Goal: Task Accomplishment & Management: Use online tool/utility

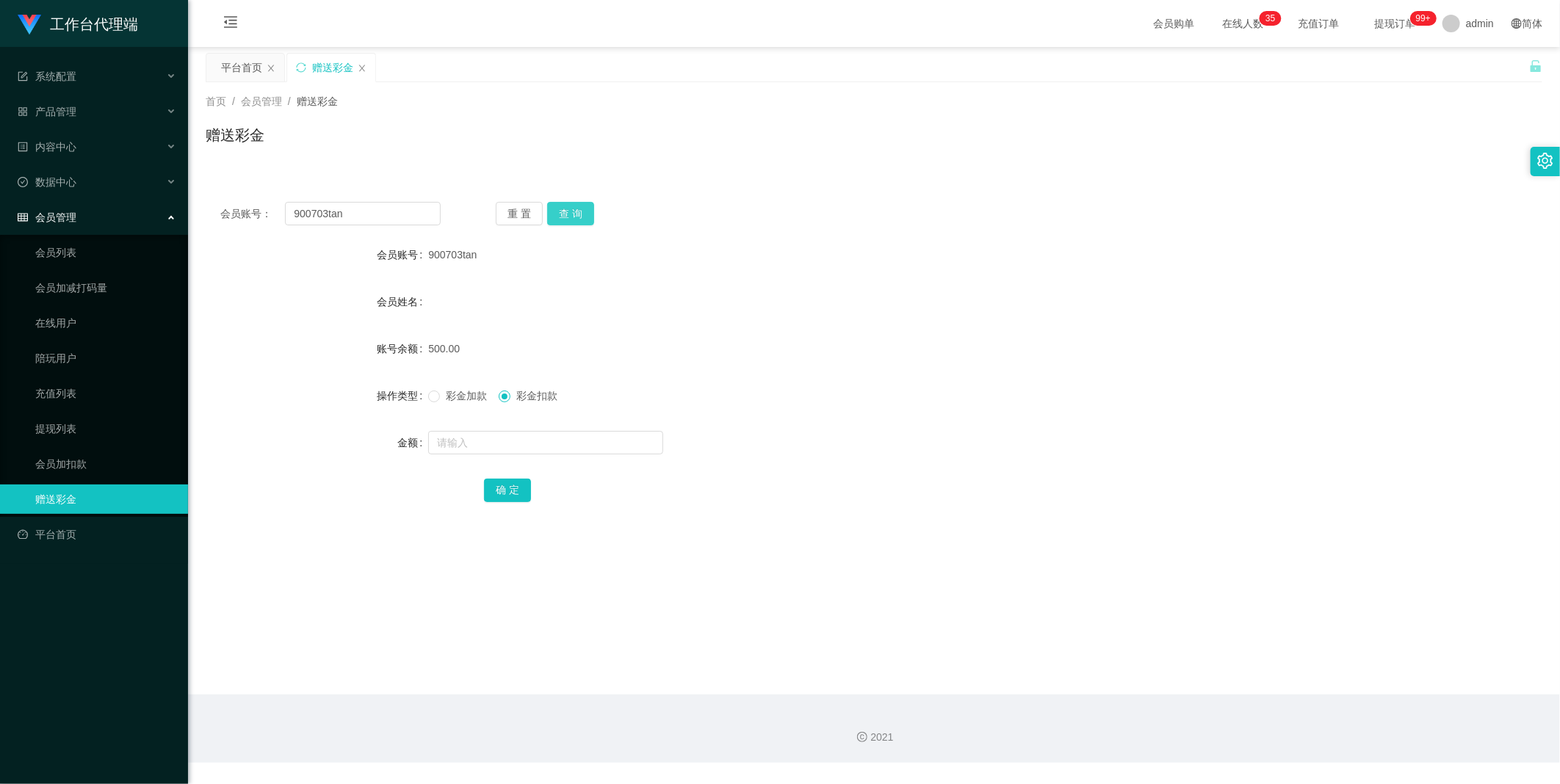
click at [563, 206] on button "查 询" at bounding box center [571, 214] width 47 height 24
click at [414, 211] on input "900703tan" at bounding box center [363, 214] width 156 height 24
type input "Benedictleejunli"
click at [578, 209] on button "查 询" at bounding box center [571, 214] width 47 height 24
click at [424, 215] on input "Benedictleejunli" at bounding box center [363, 214] width 156 height 24
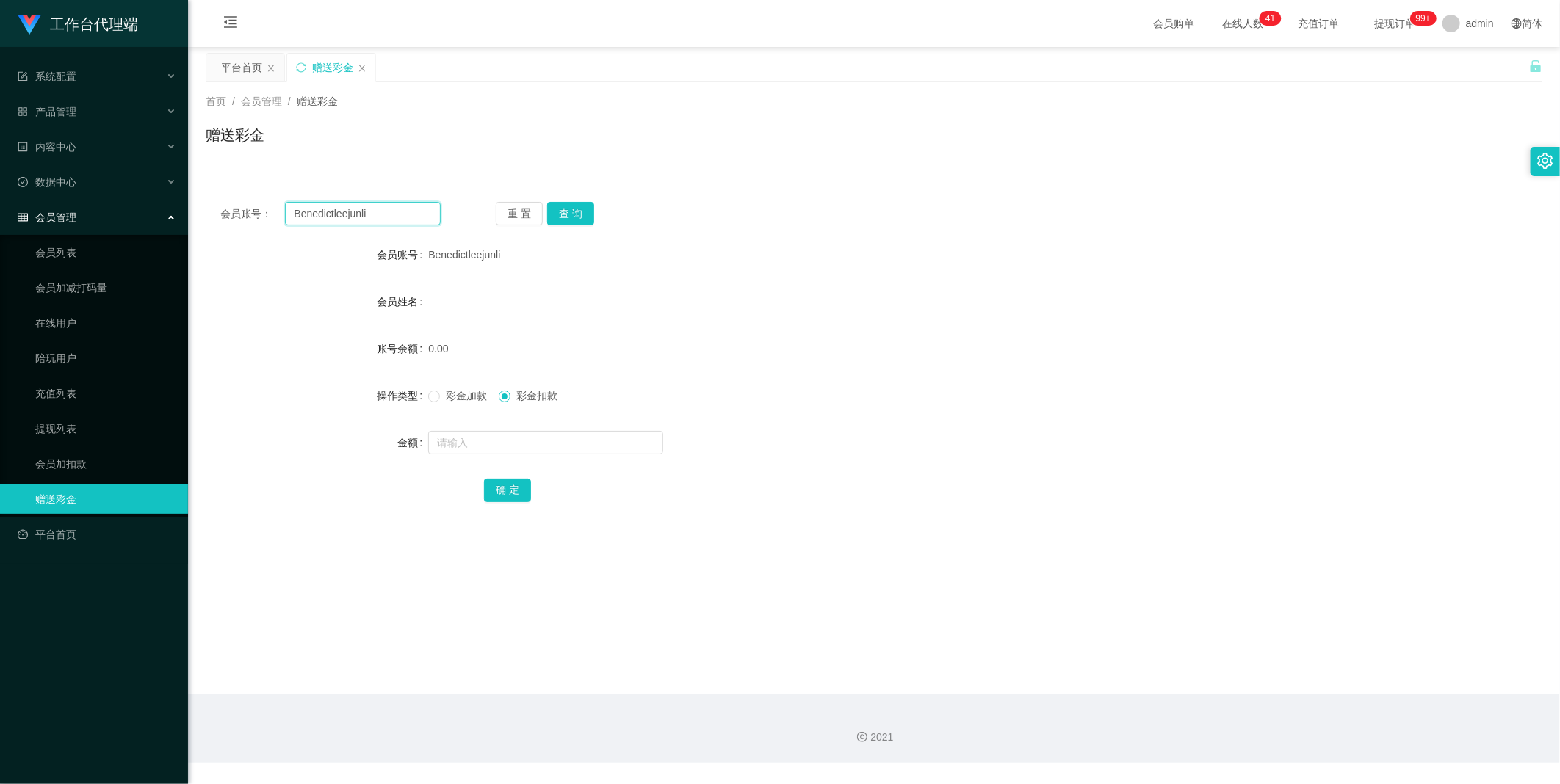
paste input "Leejiajia"
type input "Leejiajia"
click at [584, 203] on button "查 询" at bounding box center [571, 214] width 47 height 24
click at [454, 386] on div "彩金加款 彩金扣款" at bounding box center [818, 396] width 780 height 29
click at [459, 398] on span "彩金加款" at bounding box center [467, 396] width 53 height 12
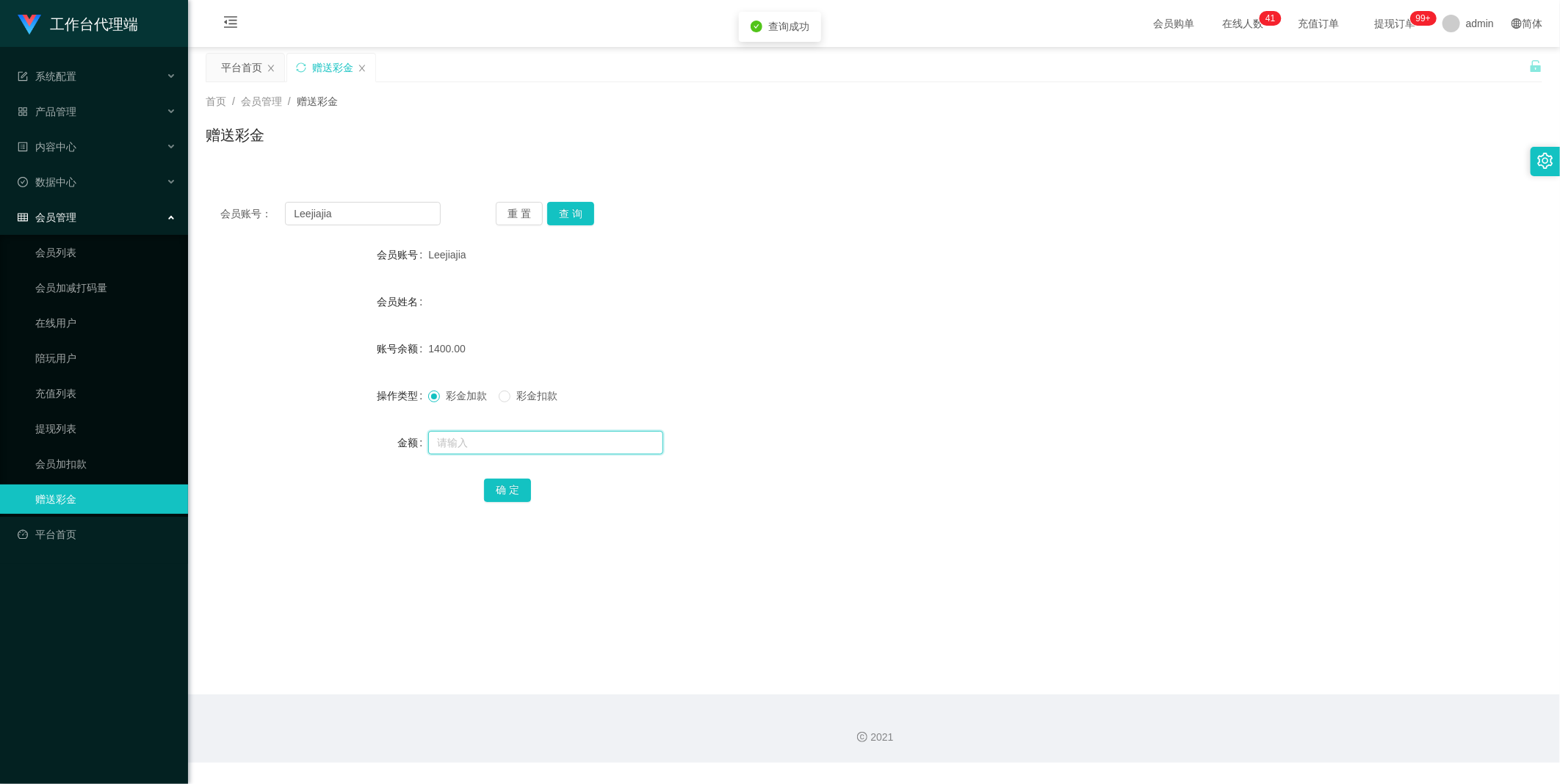
click at [464, 444] on input "text" at bounding box center [546, 443] width 235 height 24
type input "4000"
click at [509, 489] on button "确 定" at bounding box center [507, 490] width 47 height 24
click at [416, 221] on input "Leejiajia" at bounding box center [363, 214] width 156 height 24
paste input "izzNg"
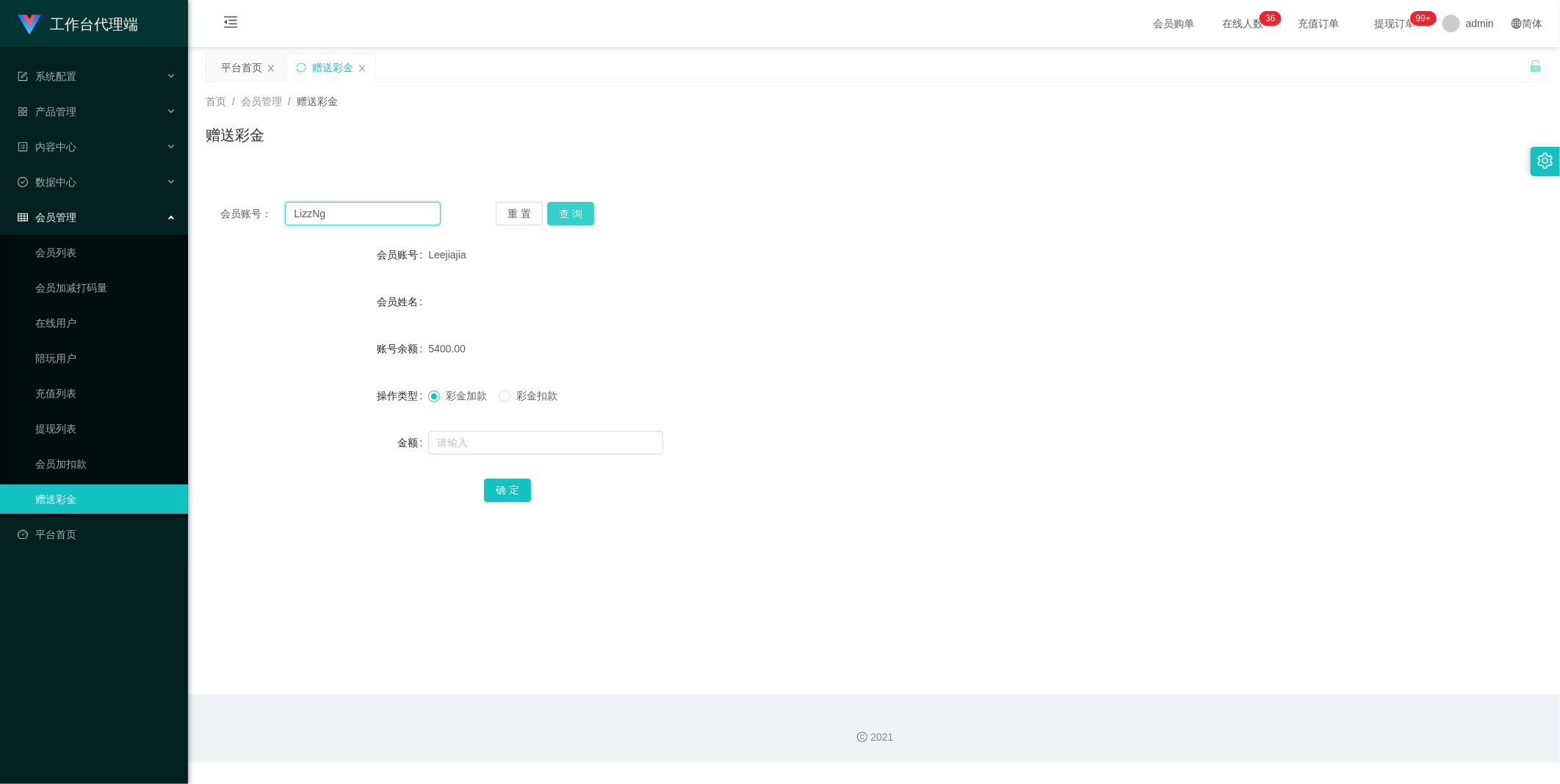
type input "LizzNg"
click at [582, 209] on button "查 询" at bounding box center [571, 214] width 47 height 24
click at [494, 428] on div at bounding box center [818, 443] width 780 height 29
click at [474, 445] on input "text" at bounding box center [546, 443] width 235 height 24
type input "68100"
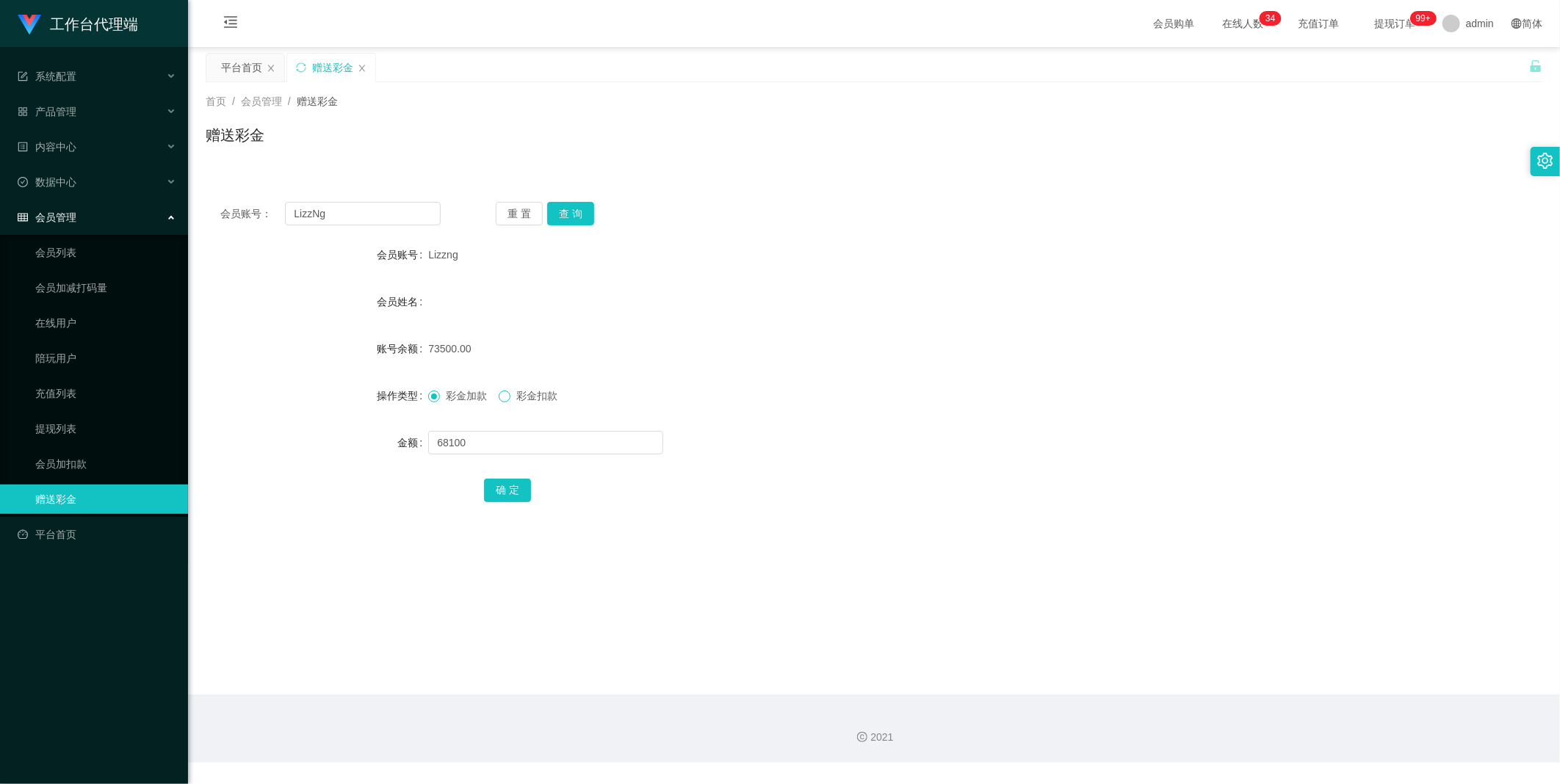
click at [510, 400] on span at bounding box center [505, 397] width 12 height 12
click at [520, 489] on button "确 定" at bounding box center [507, 490] width 47 height 24
click at [399, 221] on input "LizzNg" at bounding box center [363, 214] width 156 height 24
click at [464, 438] on input "text" at bounding box center [546, 443] width 235 height 24
type input "Leejiajia"
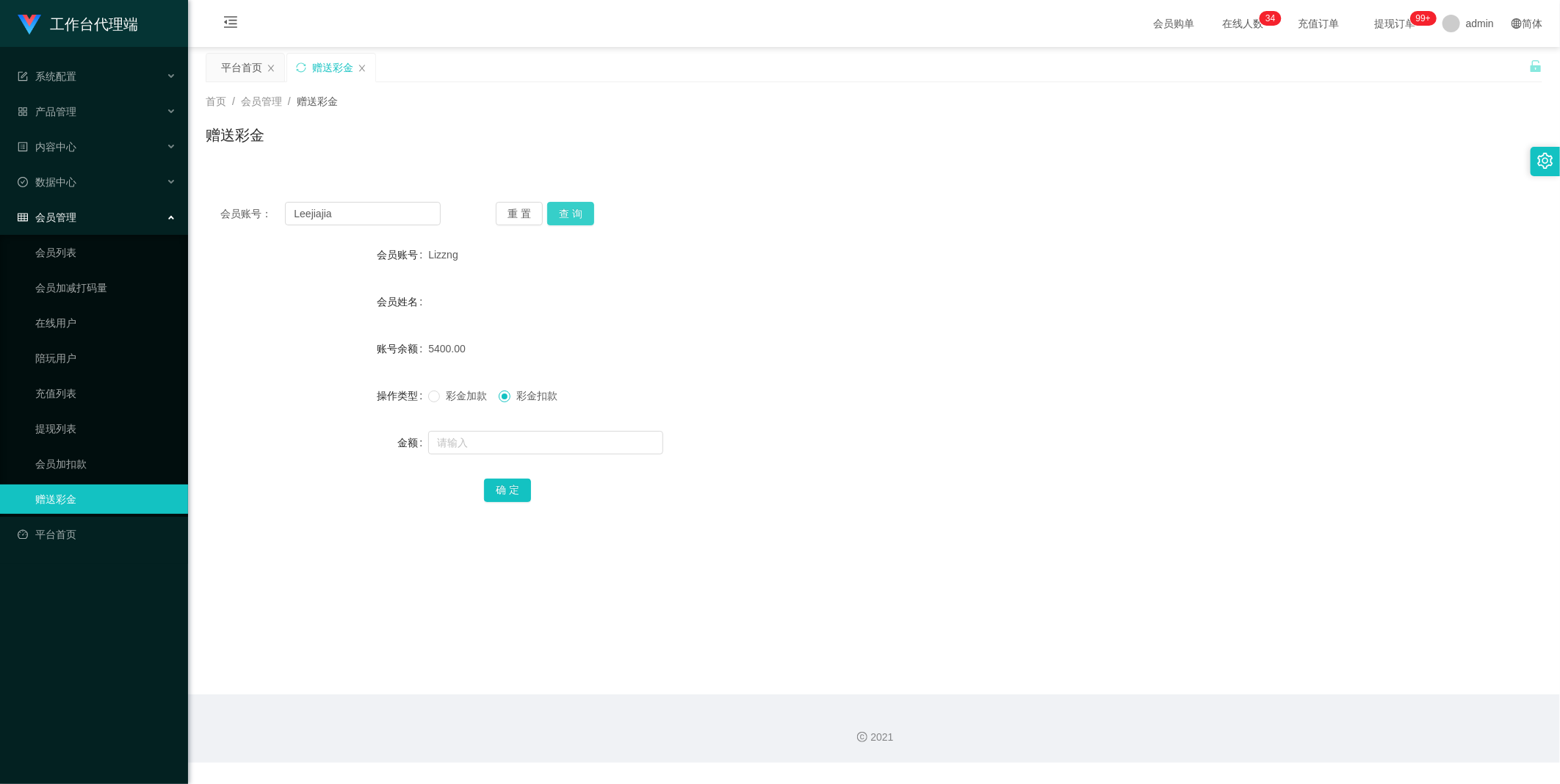
click at [566, 211] on button "查 询" at bounding box center [571, 214] width 47 height 24
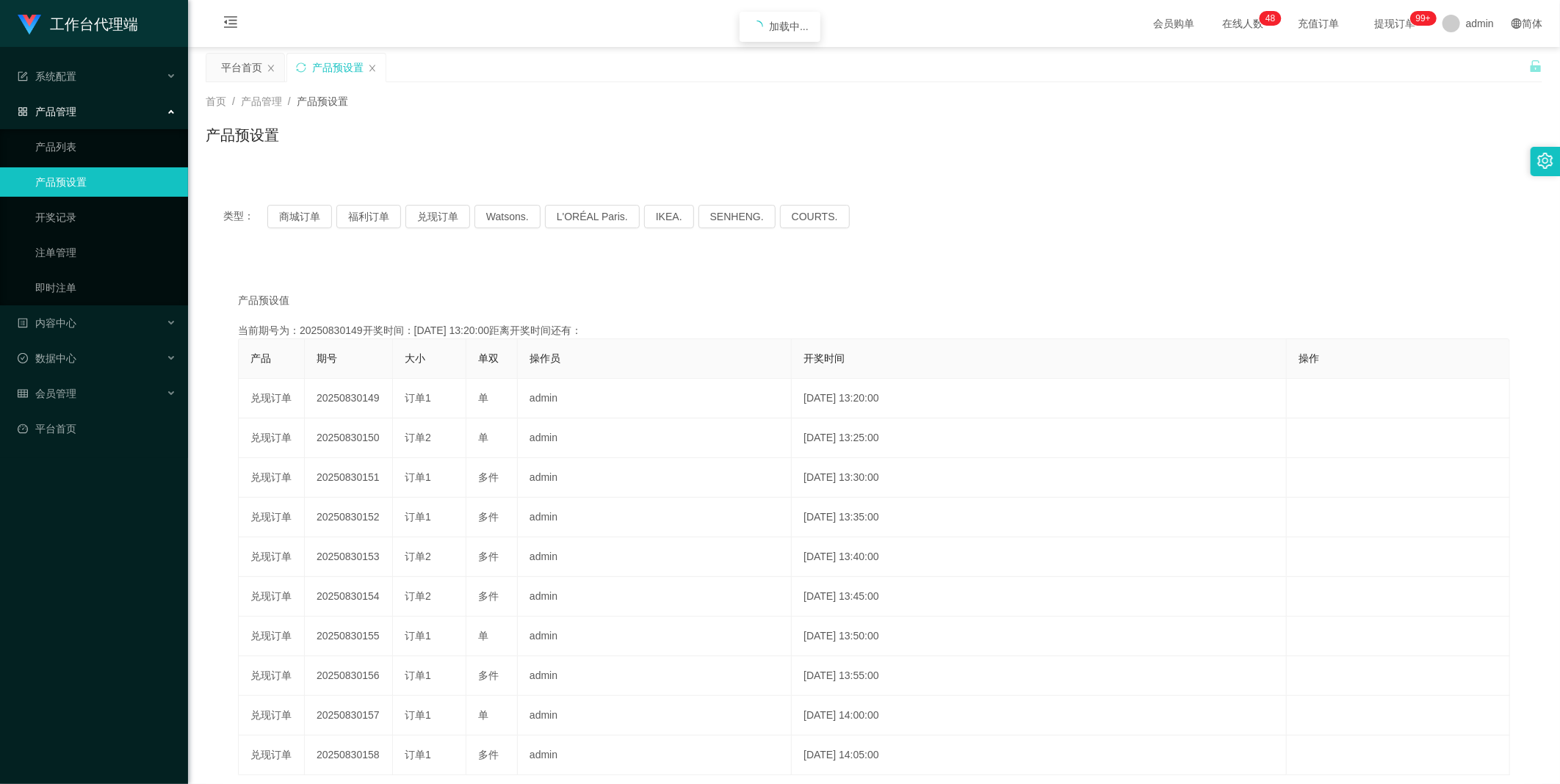
click at [414, 217] on button "兑现订单" at bounding box center [438, 217] width 65 height 24
click at [432, 205] on button "兑现订单" at bounding box center [438, 217] width 65 height 24
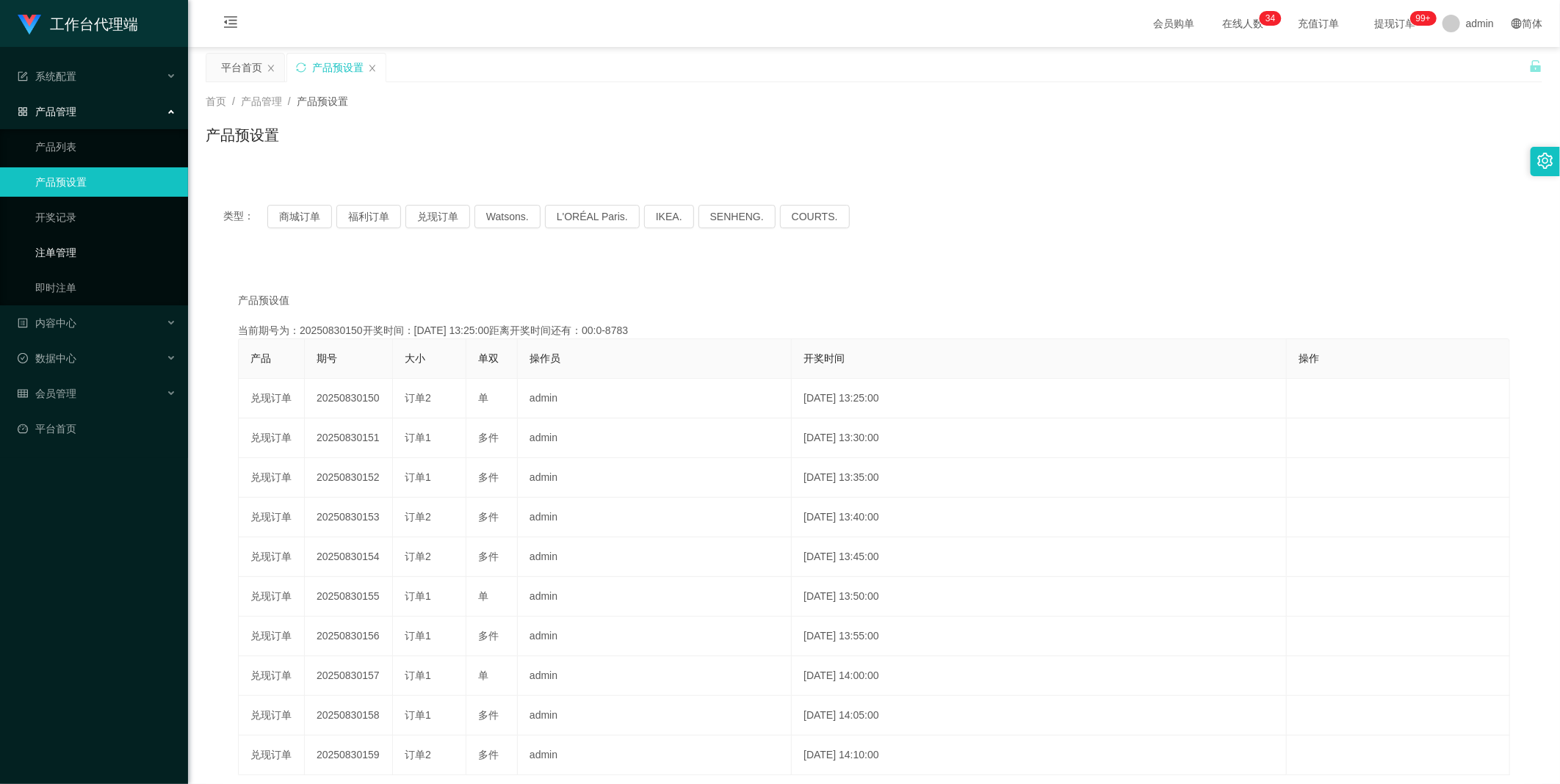
click at [106, 247] on link "注单管理" at bounding box center [106, 252] width 141 height 29
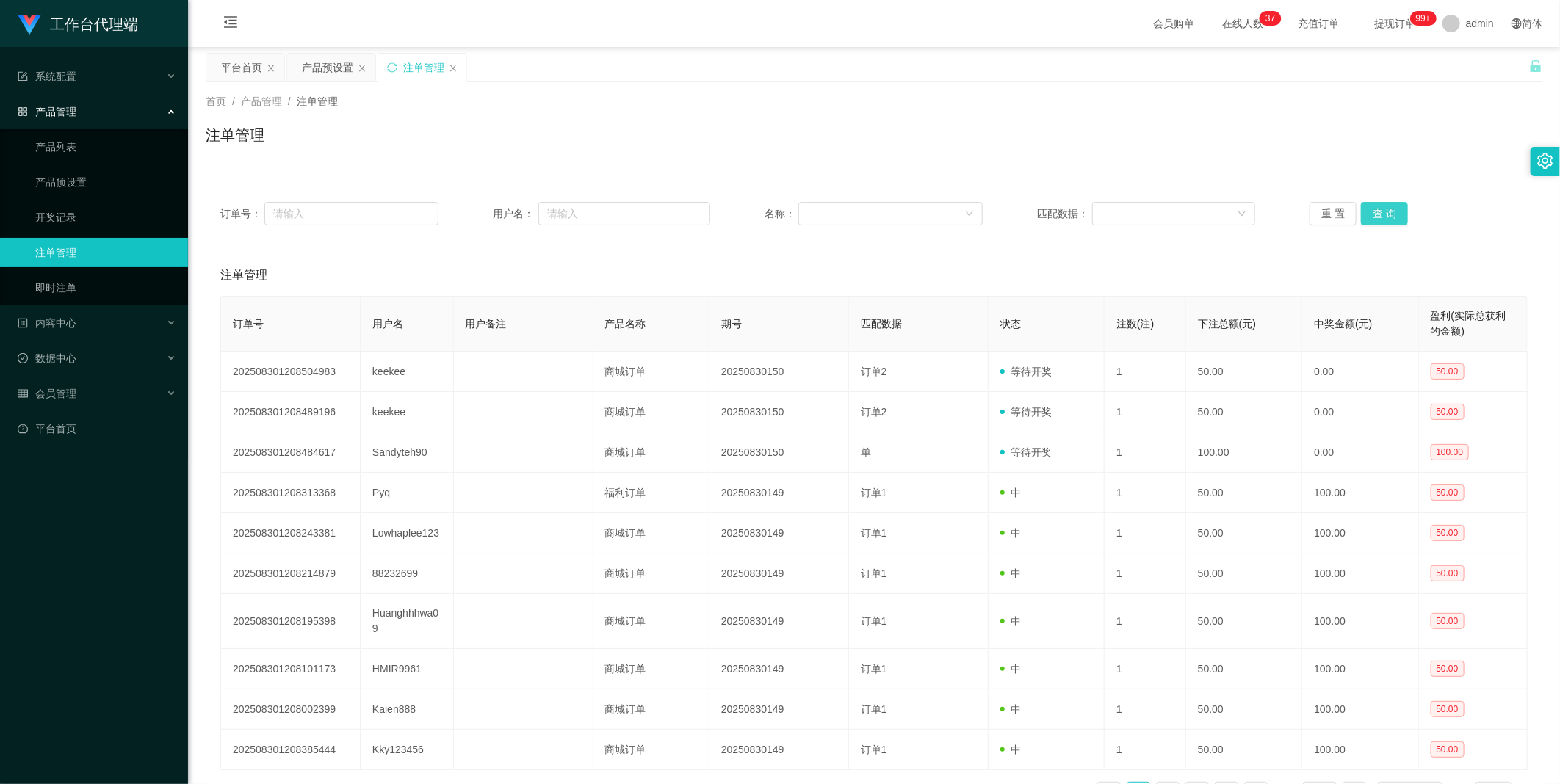
click at [1364, 213] on button "查 询" at bounding box center [1384, 214] width 47 height 24
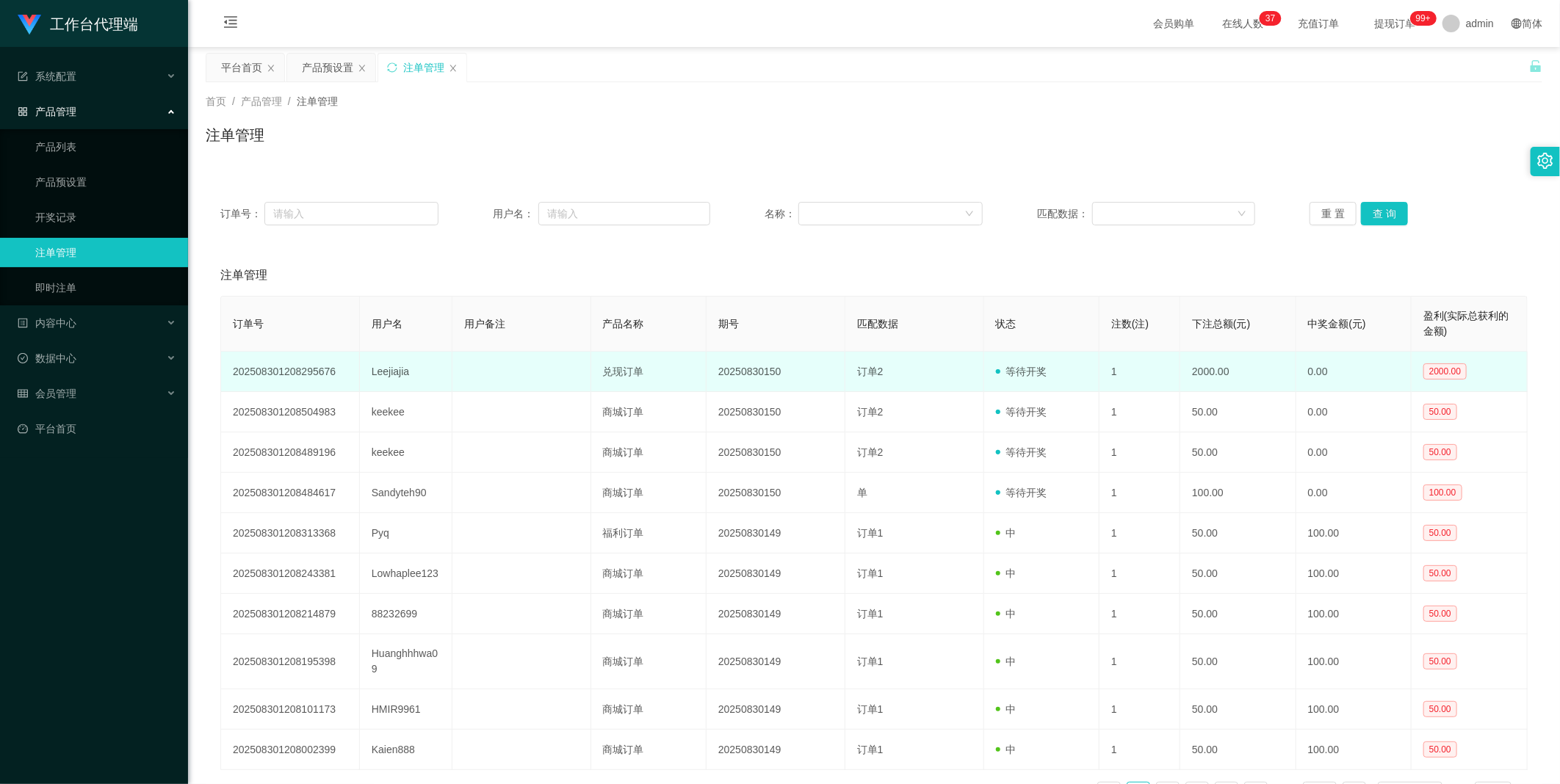
click at [392, 370] on td "Leejiajia" at bounding box center [406, 371] width 93 height 40
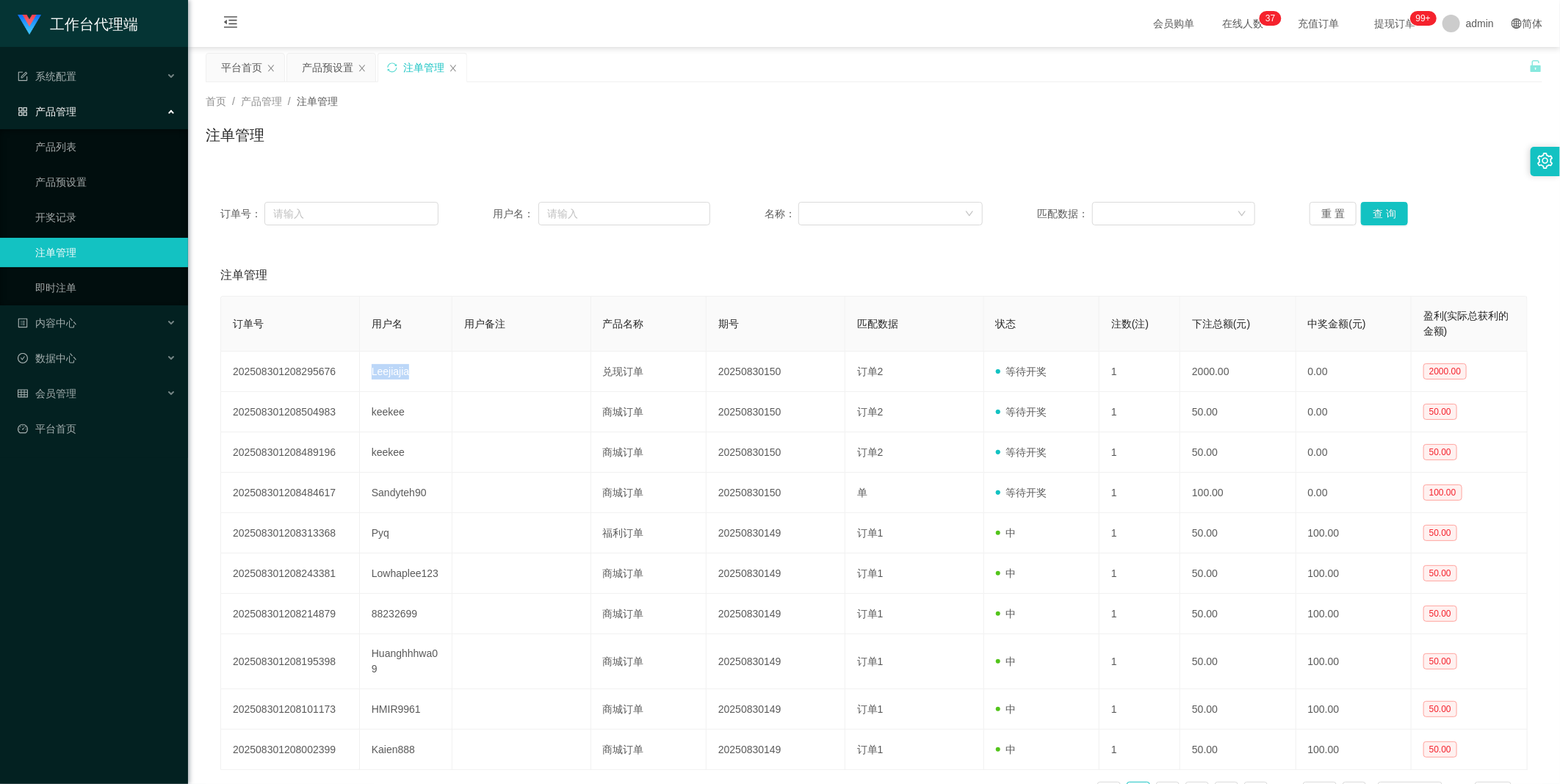
copy td "Leejiajia"
click at [613, 216] on input "text" at bounding box center [624, 214] width 173 height 24
paste input "Leejiajia"
type input "Leejiajia"
click at [1371, 209] on button "查 询" at bounding box center [1384, 214] width 47 height 24
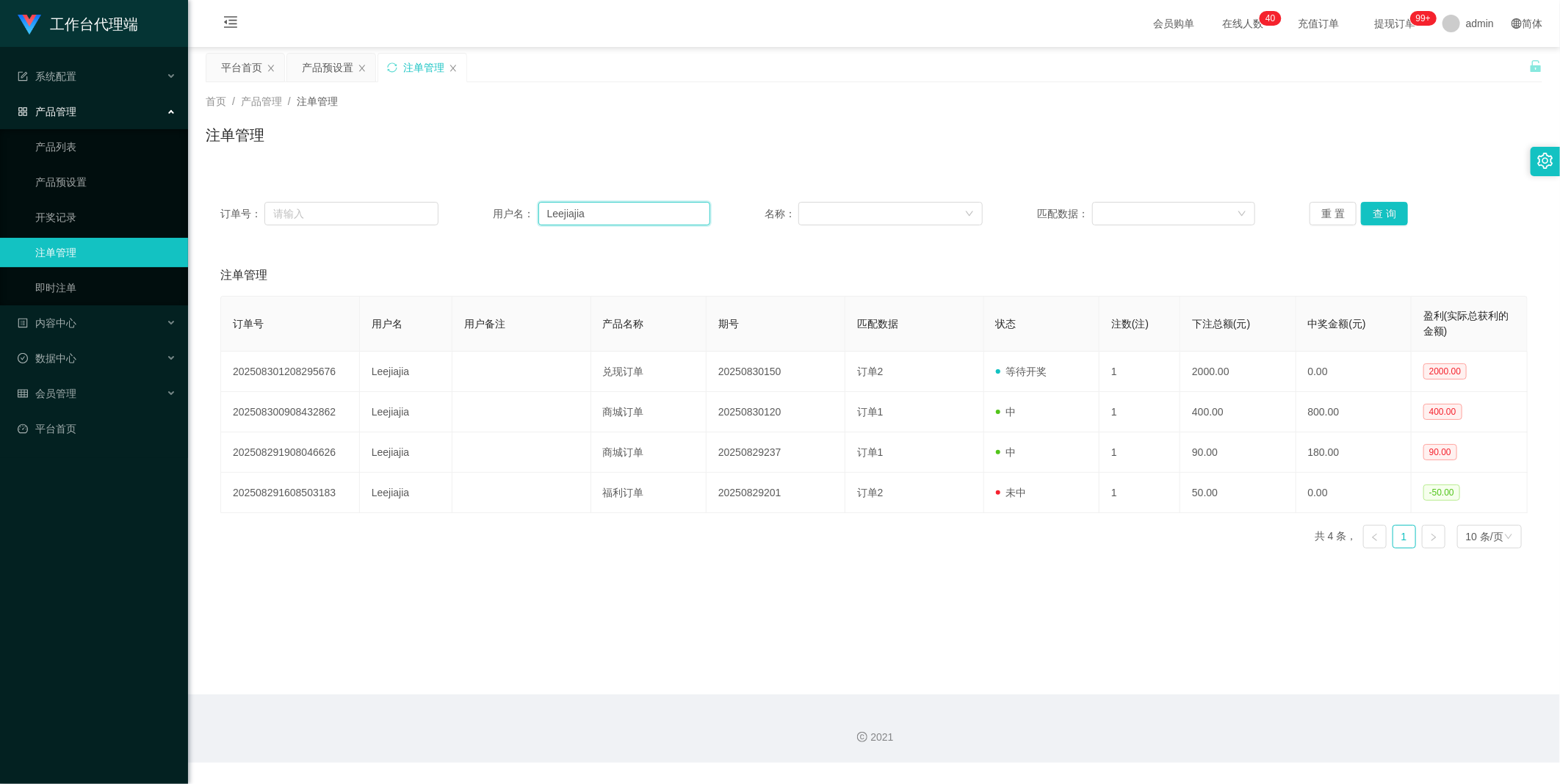
click at [610, 220] on input "Leejiajia" at bounding box center [624, 214] width 173 height 24
click at [1377, 223] on button "查 询" at bounding box center [1384, 214] width 47 height 24
click at [1381, 211] on button "查 询" at bounding box center [1384, 214] width 47 height 24
click at [603, 206] on input "Leejiajia" at bounding box center [624, 214] width 173 height 24
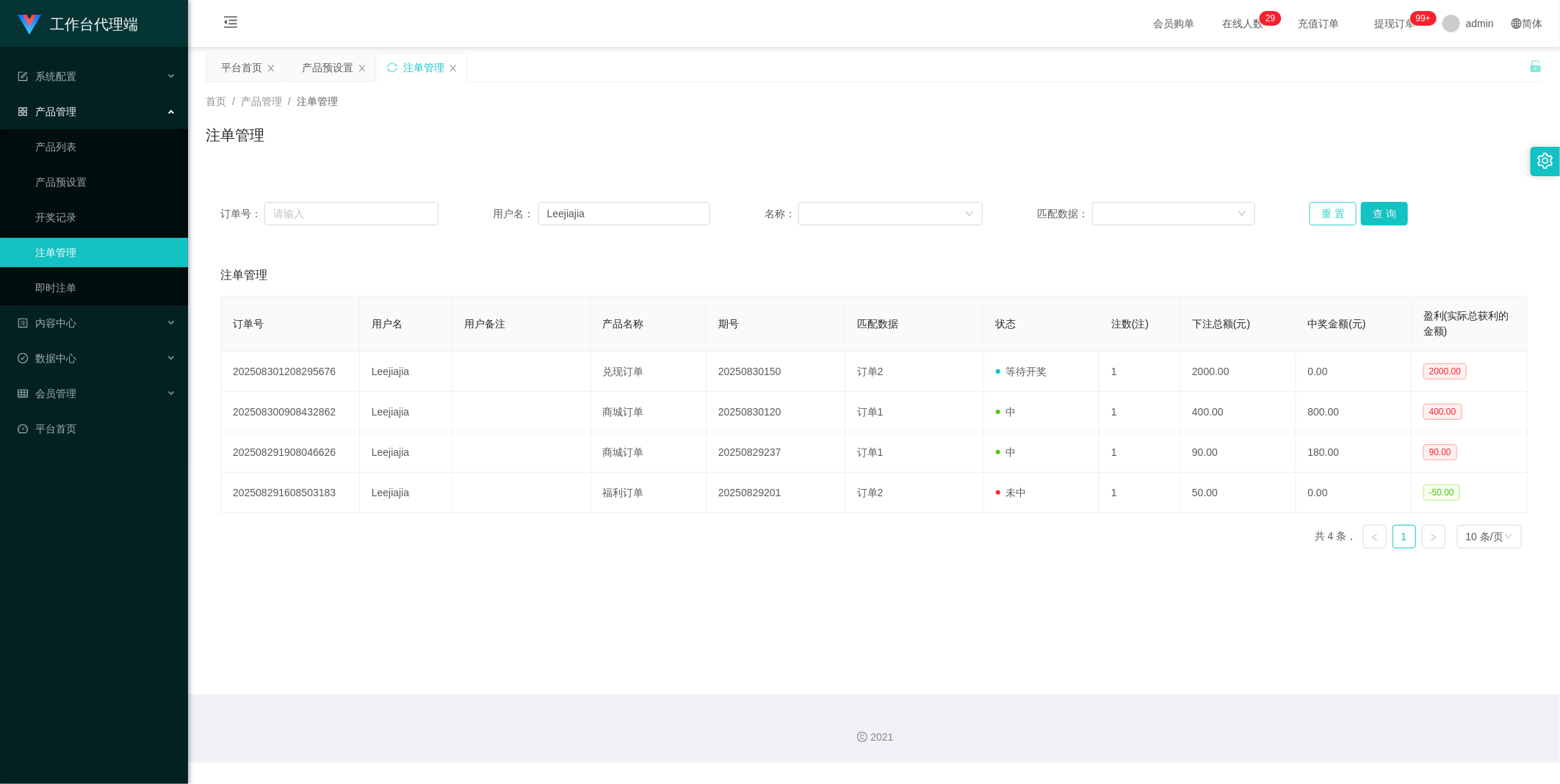
click at [1320, 217] on button "重 置" at bounding box center [1333, 214] width 47 height 24
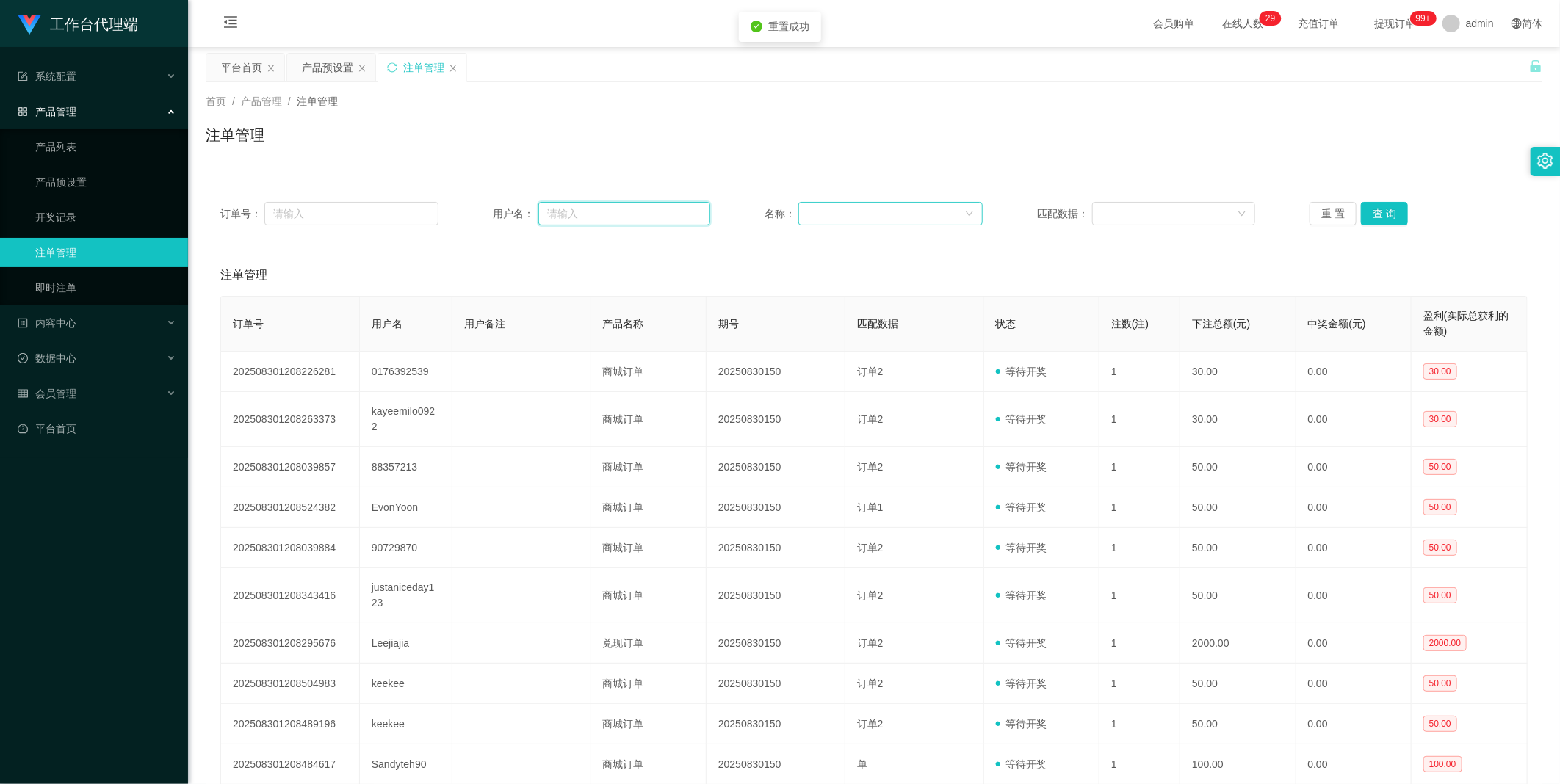
drag, startPoint x: 594, startPoint y: 220, endPoint x: 974, endPoint y: 225, distance: 380.0
click at [595, 220] on input "text" at bounding box center [624, 214] width 173 height 24
paste input "Leejiajia"
type input "Leejiajia"
click at [1378, 215] on button "查 询" at bounding box center [1384, 214] width 47 height 24
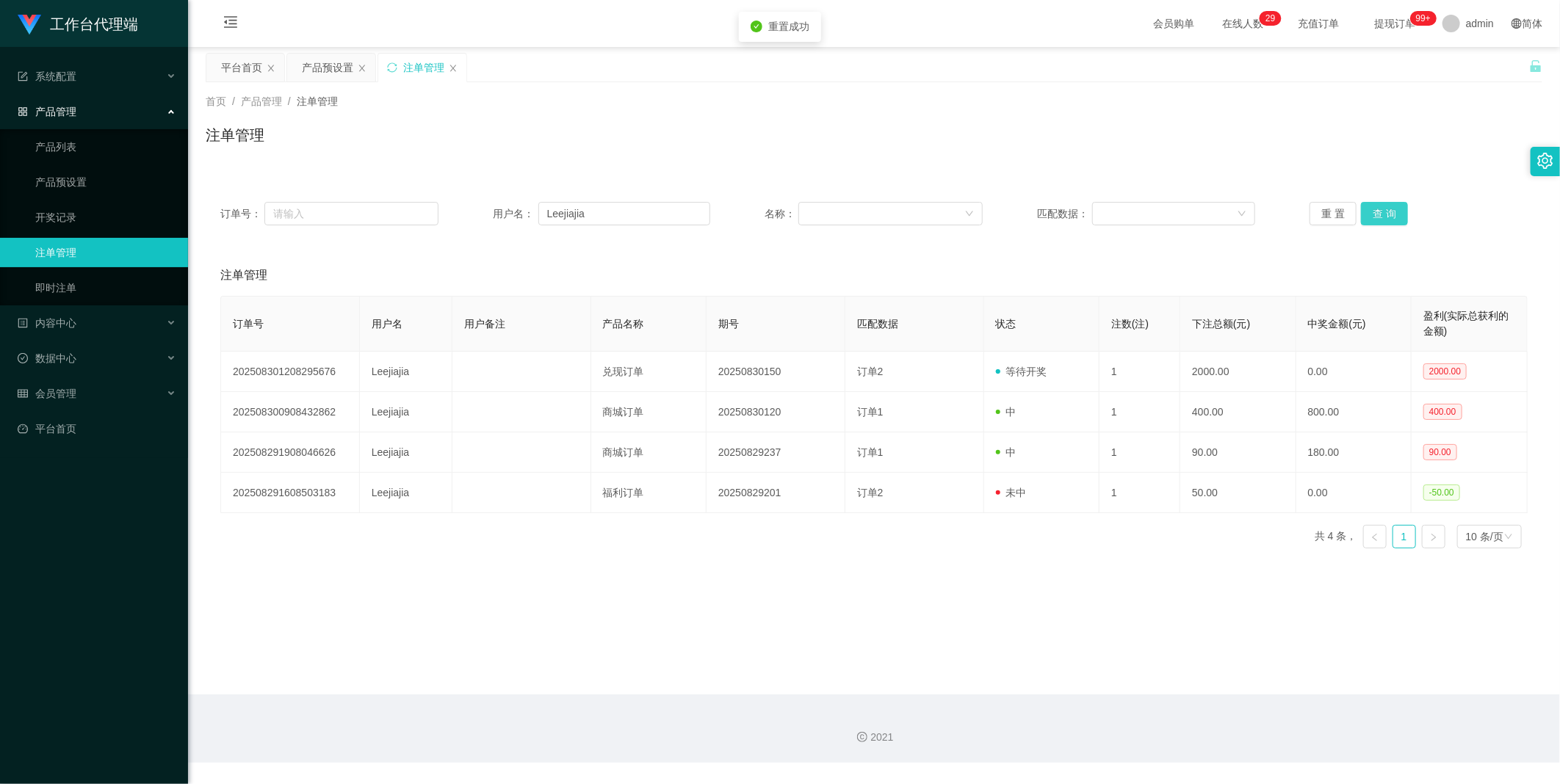
click at [1377, 215] on button "查 询" at bounding box center [1384, 214] width 47 height 24
click at [1377, 215] on div "重 置 查 询" at bounding box center [1419, 214] width 218 height 24
click at [1377, 215] on button "查 询" at bounding box center [1384, 214] width 47 height 24
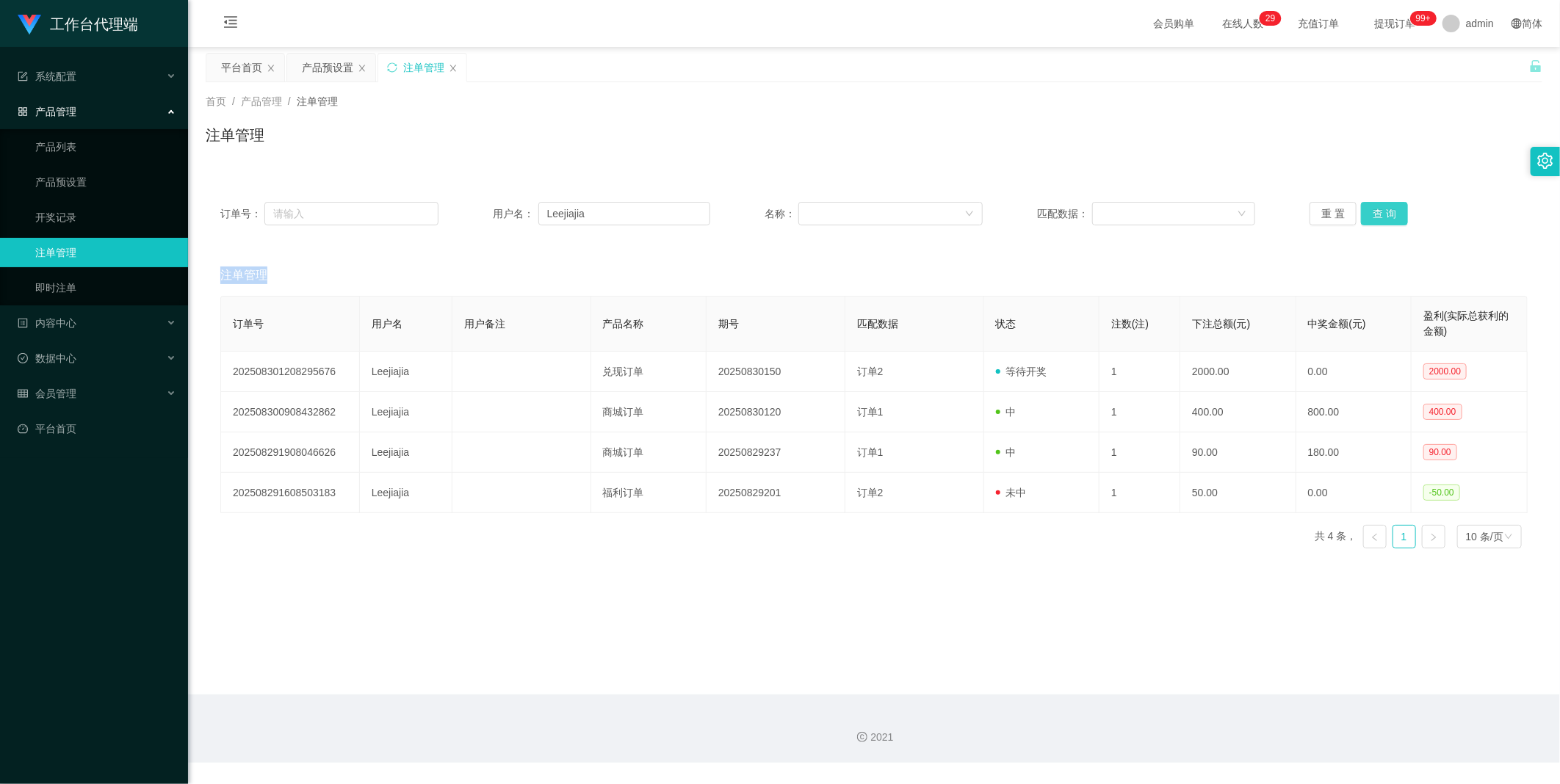
click at [1380, 205] on button "查 询" at bounding box center [1384, 214] width 47 height 24
click at [1380, 205] on button "查 询" at bounding box center [1392, 214] width 63 height 24
click at [1380, 204] on button "查 询" at bounding box center [1384, 214] width 47 height 24
click at [1081, 634] on main "关闭左侧 关闭右侧 关闭其它 刷新页面 平台首页 产品预设置 注单管理 首页 / 产品管理 / 注单管理 / 注单管理 订单号： 用户名： Leejiajia…" at bounding box center [874, 370] width 1372 height 648
click at [1374, 204] on button "查 询" at bounding box center [1384, 214] width 47 height 24
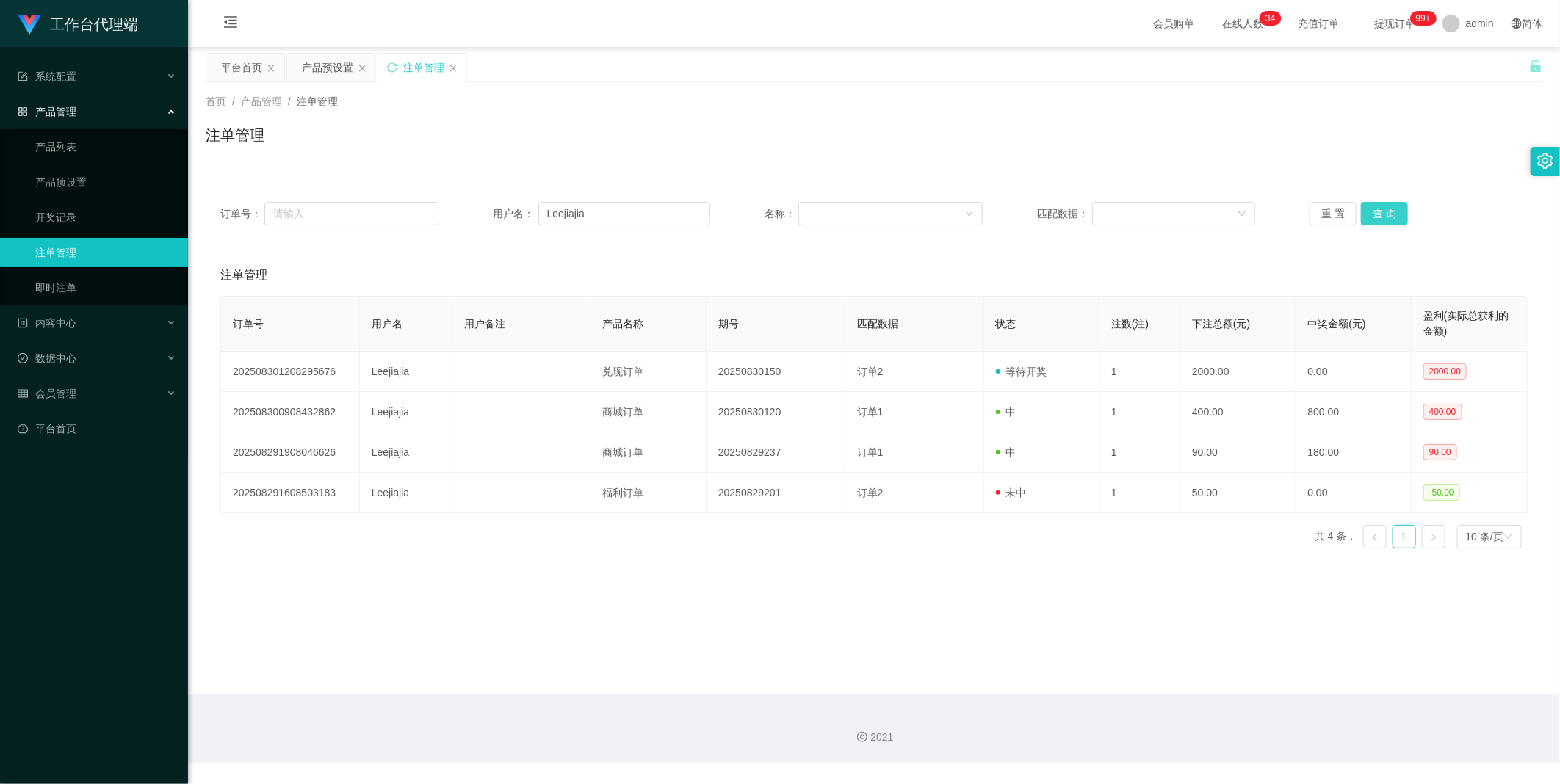
click at [1383, 219] on button "查 询" at bounding box center [1384, 214] width 47 height 24
click at [1394, 203] on button "查 询" at bounding box center [1384, 214] width 47 height 24
click at [1394, 203] on button "查 询" at bounding box center [1392, 214] width 63 height 24
click at [1394, 203] on button "查 询" at bounding box center [1384, 214] width 47 height 24
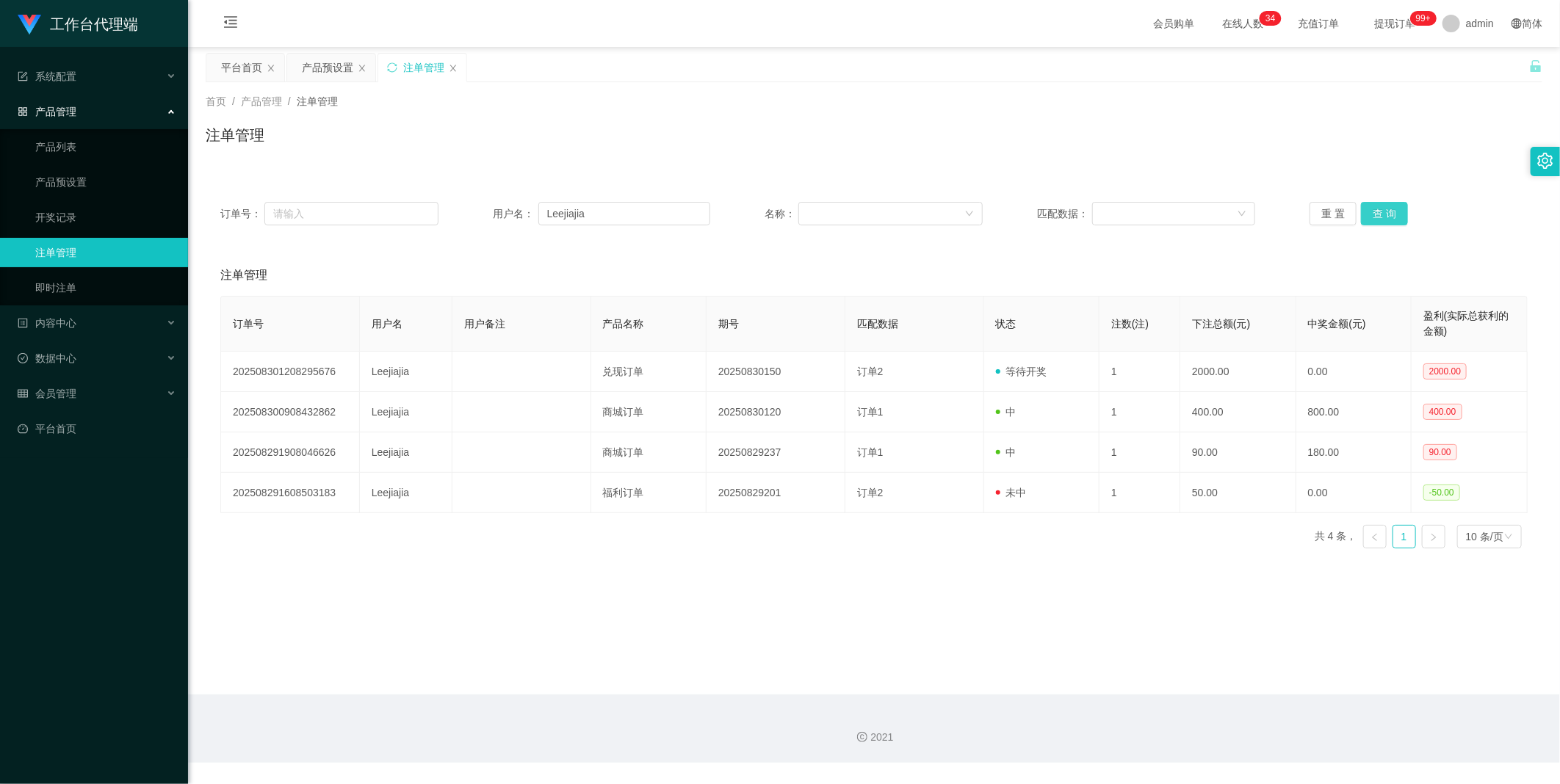
click at [1394, 203] on button "查 询" at bounding box center [1384, 214] width 47 height 24
click at [1394, 203] on button "查 询" at bounding box center [1392, 214] width 63 height 24
click at [1394, 203] on button "查 询" at bounding box center [1384, 214] width 47 height 24
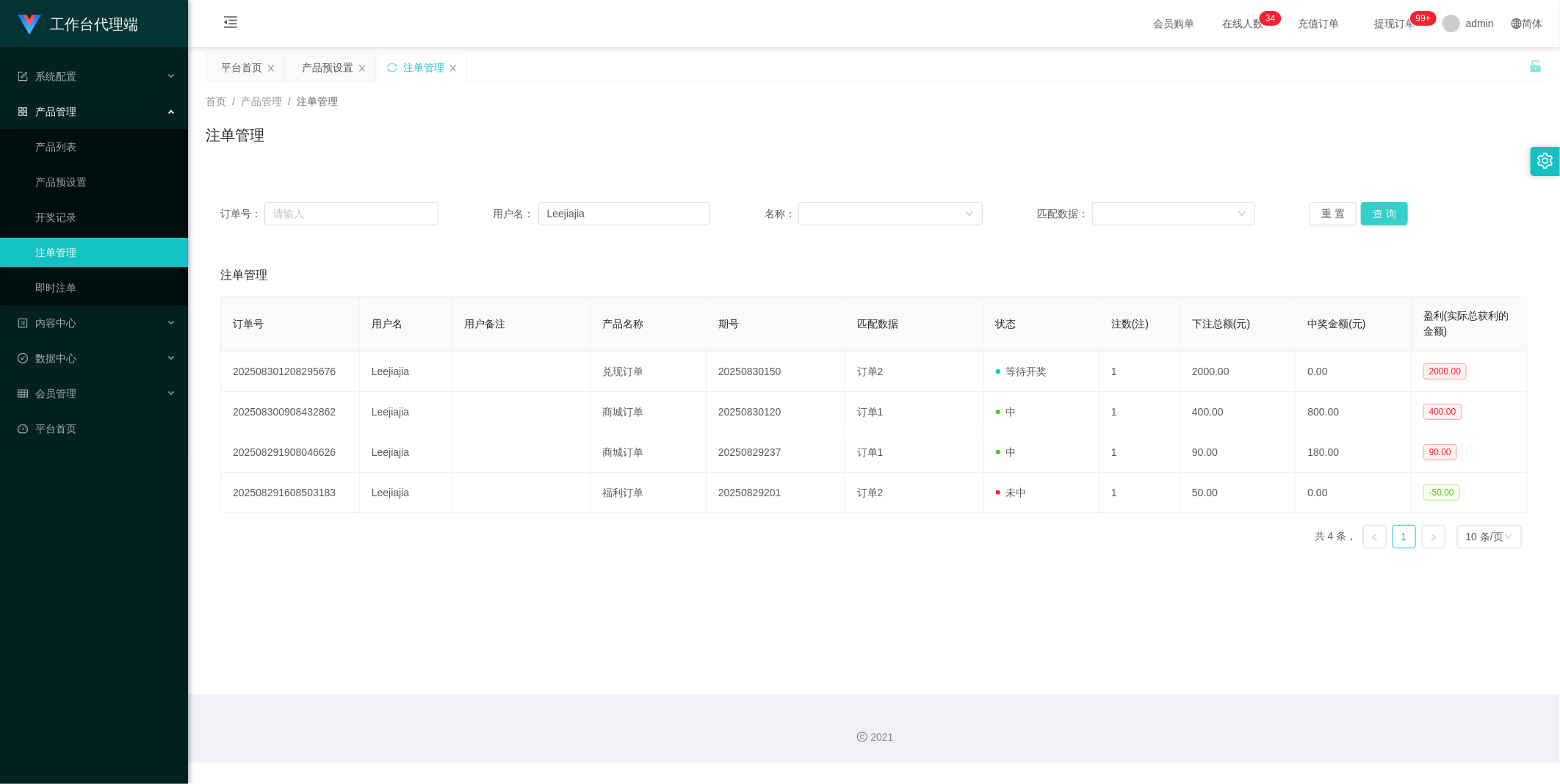
click at [1394, 203] on button "查 询" at bounding box center [1384, 214] width 47 height 24
click at [1394, 203] on button "查 询" at bounding box center [1392, 214] width 63 height 24
click at [1394, 203] on button "查 询" at bounding box center [1384, 214] width 47 height 24
click at [1394, 203] on div "重 置 查 询" at bounding box center [1419, 214] width 218 height 24
drag, startPoint x: 1394, startPoint y: 203, endPoint x: 1364, endPoint y: 229, distance: 39.7
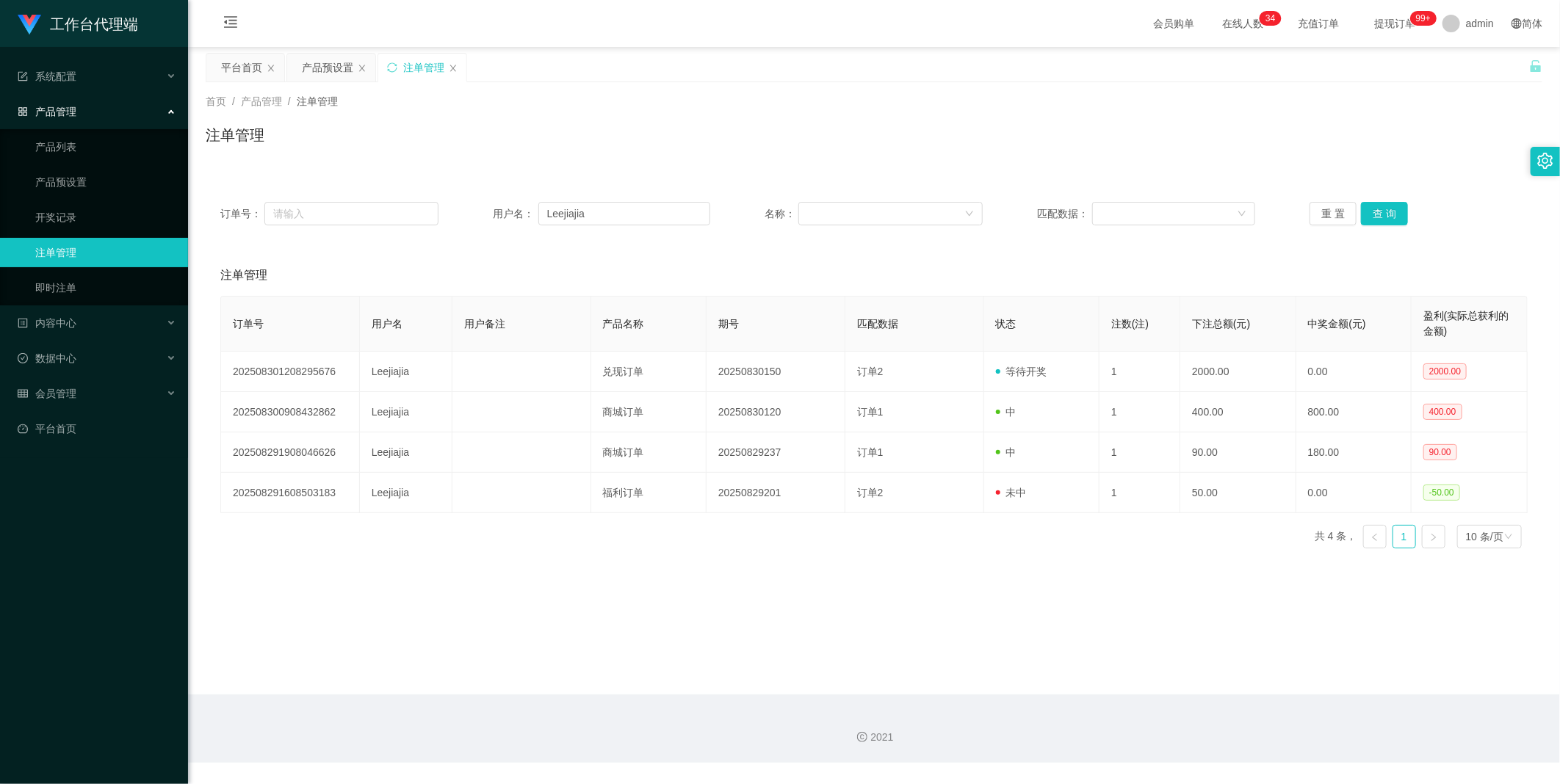
click at [1363, 232] on div "订单号： 用户名： Leejiajia 名称： 匹配数据： 重 置 查 询" at bounding box center [874, 214] width 1337 height 53
click at [1368, 221] on button "查 询" at bounding box center [1384, 214] width 47 height 24
